Goal: Task Accomplishment & Management: Complete application form

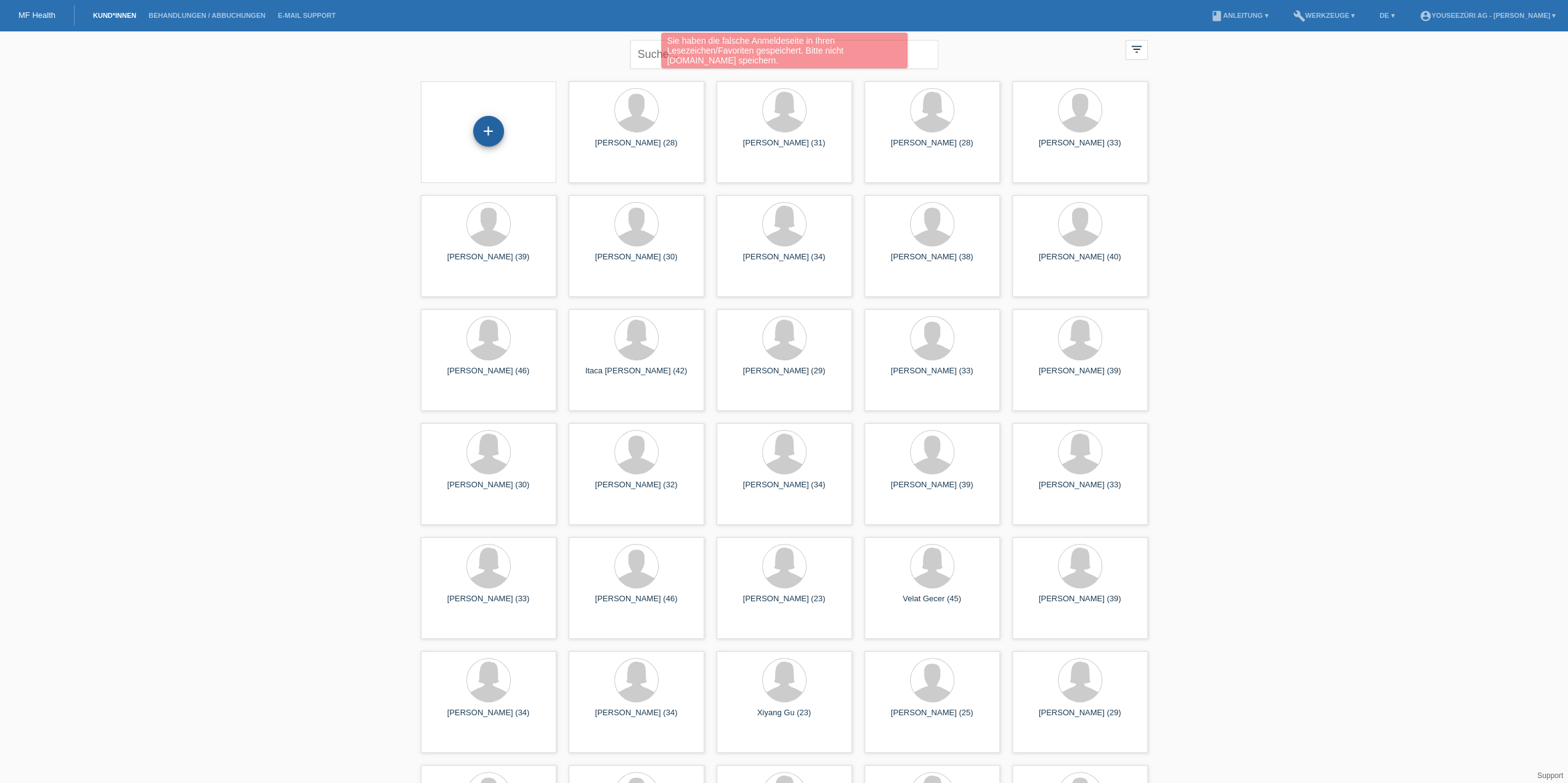
click at [487, 139] on div "+" at bounding box center [489, 131] width 31 height 31
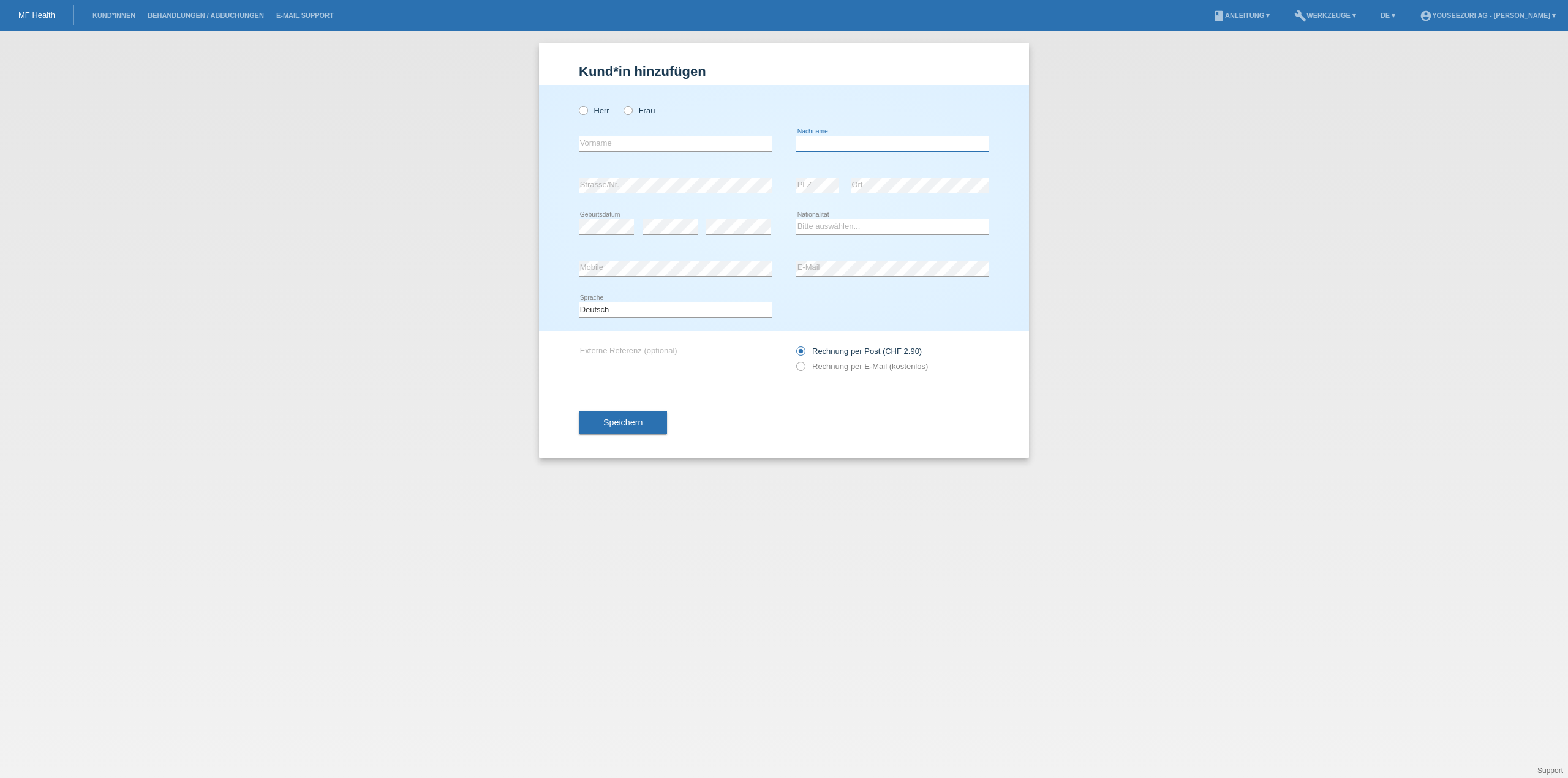
click at [816, 146] on input "text" at bounding box center [893, 143] width 193 height 15
paste input "Pereira Weber"
type input "Pereira Weber"
click at [592, 139] on input "text" at bounding box center [675, 143] width 193 height 15
paste input "[PERSON_NAME]"
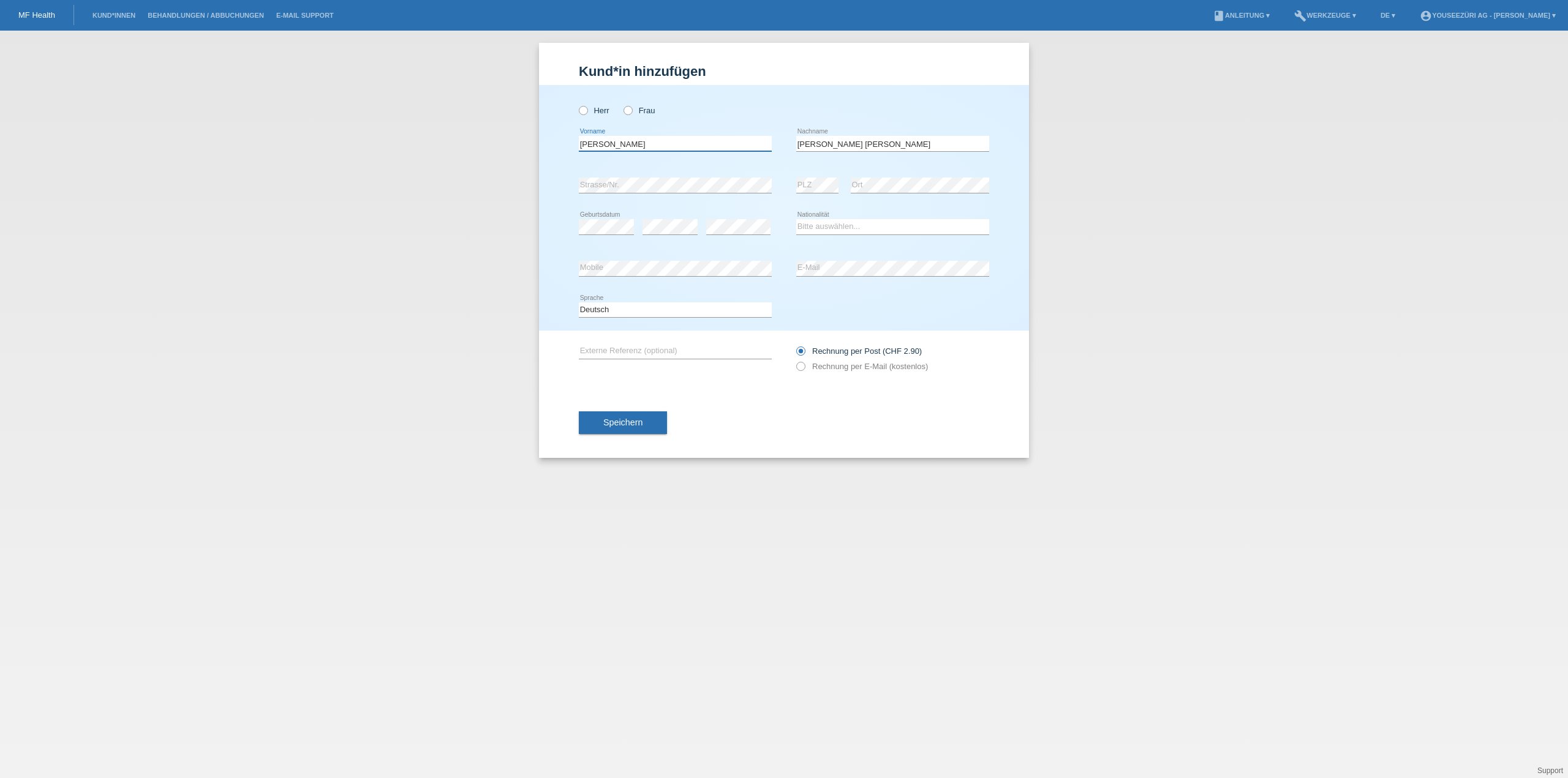
type input "[PERSON_NAME]"
click at [837, 222] on select "Bitte auswählen... Schweiz Deutschland Liechtenstein Österreich ------------ Af…" at bounding box center [893, 227] width 193 height 15
select select "CH"
click at [796, 220] on select "Bitte auswählen... Schweiz Deutschland Liechtenstein Österreich ------------ Af…" at bounding box center [893, 227] width 193 height 15
click at [612, 424] on span "Speichern" at bounding box center [623, 422] width 39 height 10
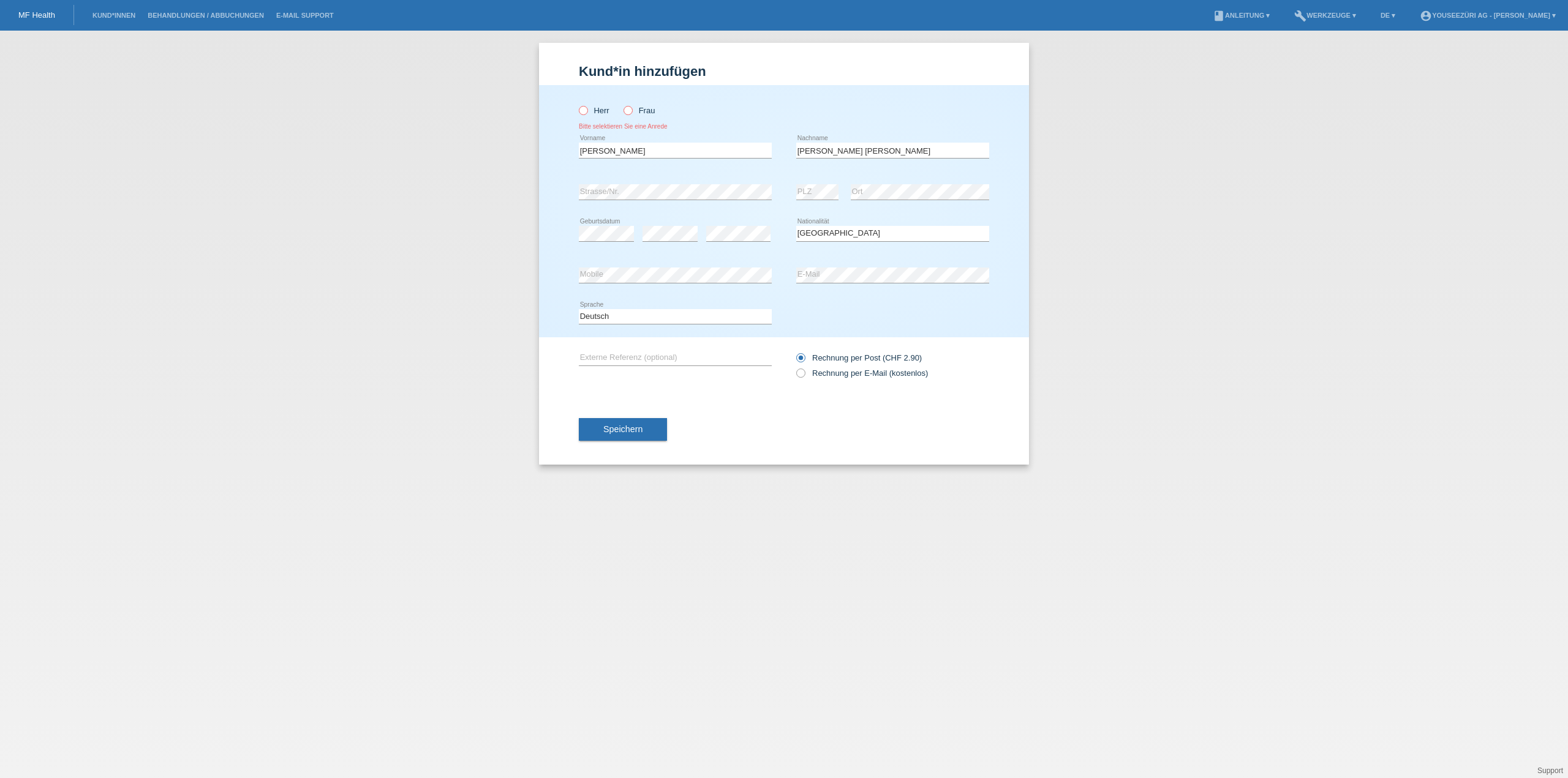
click at [577, 104] on icon at bounding box center [577, 104] width 0 height 0
click at [587, 111] on input "Herr" at bounding box center [582, 110] width 8 height 8
radio input "true"
click at [621, 427] on span "Speichern" at bounding box center [623, 429] width 39 height 10
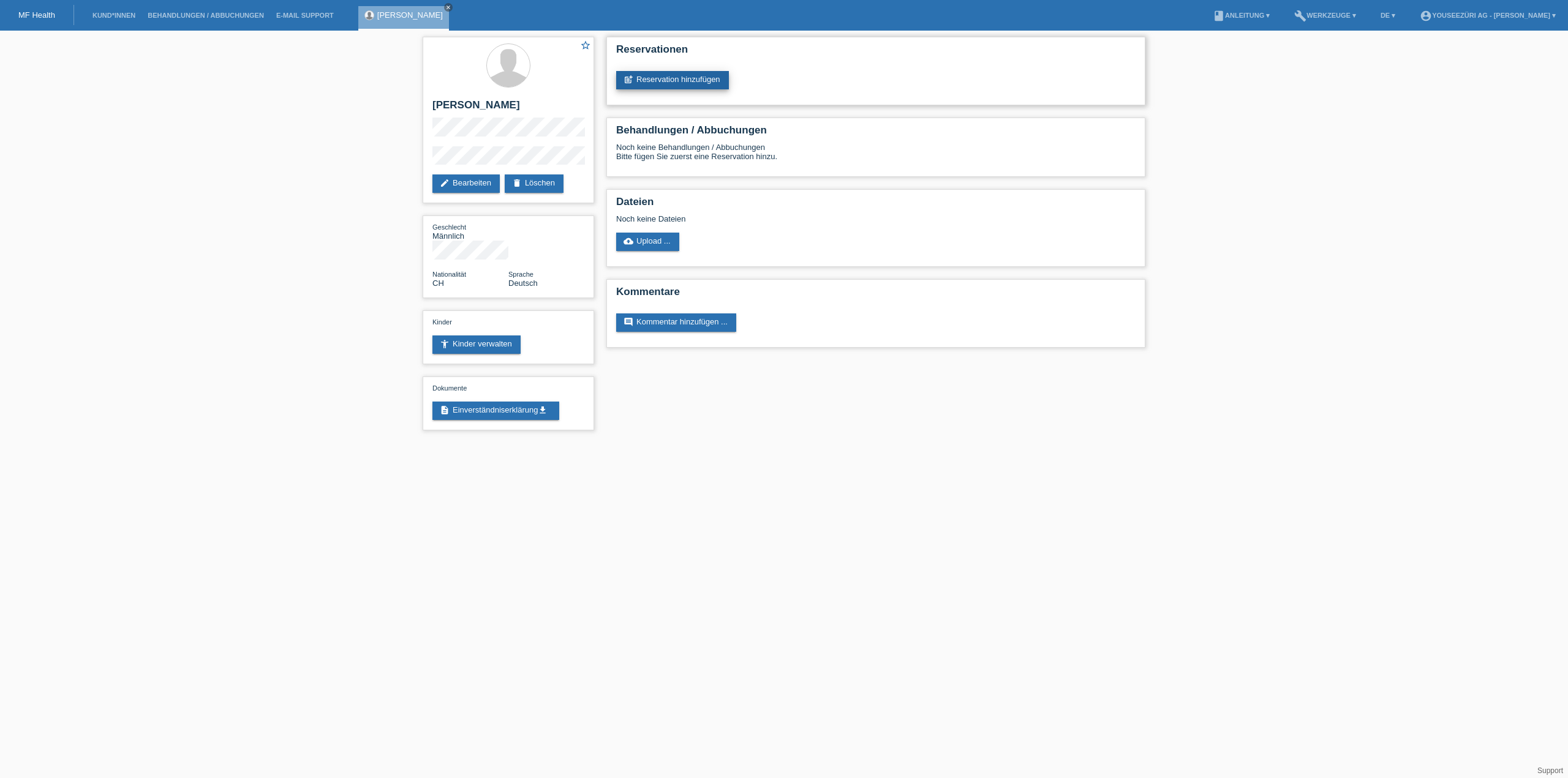
click at [666, 82] on link "post_add Reservation hinzufügen" at bounding box center [672, 80] width 113 height 18
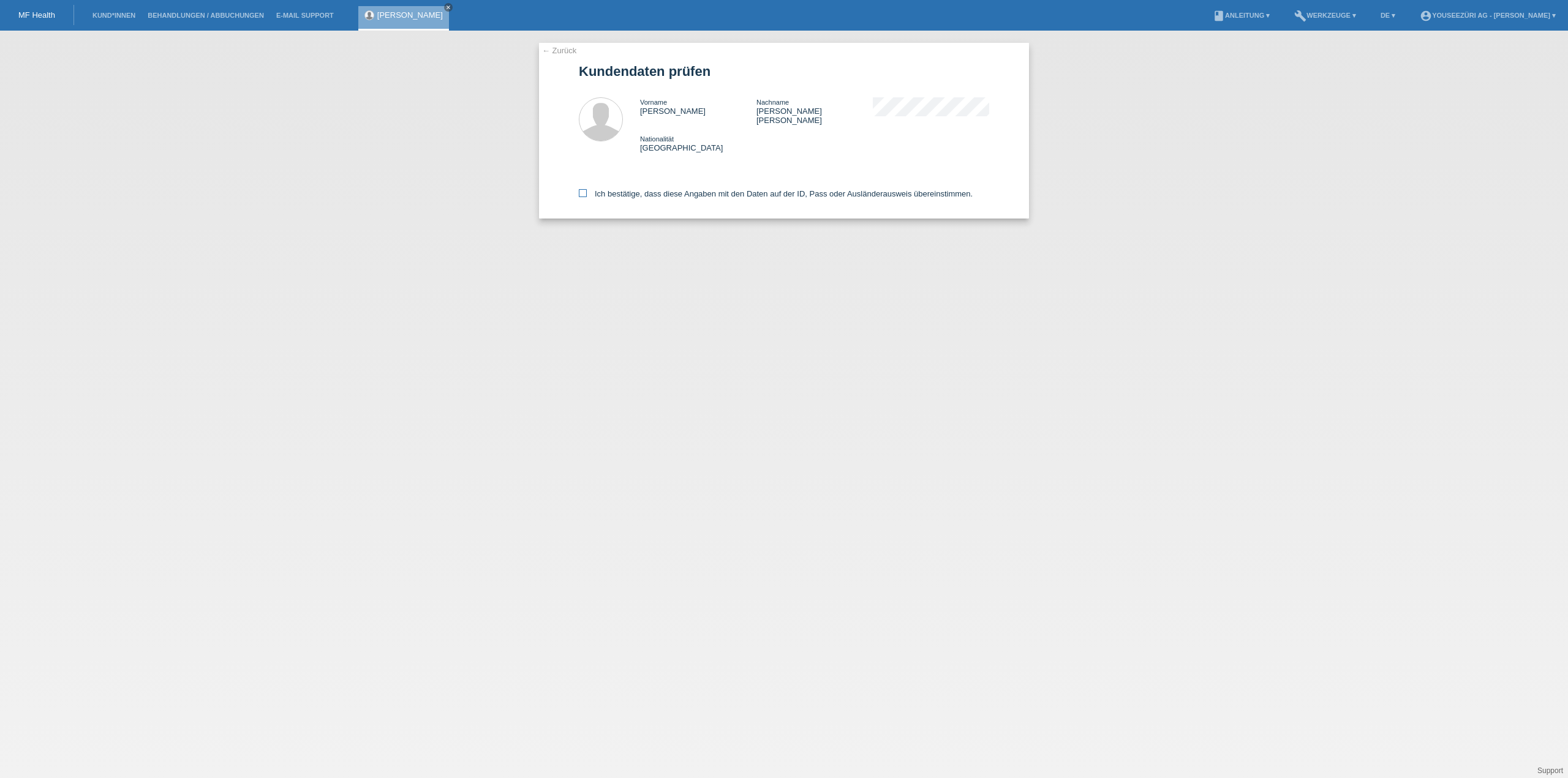
click at [584, 189] on icon at bounding box center [582, 193] width 8 height 8
click at [584, 189] on input "Ich bestätige, dass diese Angaben mit den Daten auf der ID, Pass oder Ausländer…" at bounding box center [582, 193] width 8 height 8
checkbox input "true"
click at [562, 49] on link "← Zurück" at bounding box center [559, 50] width 35 height 9
